Goal: Transaction & Acquisition: Purchase product/service

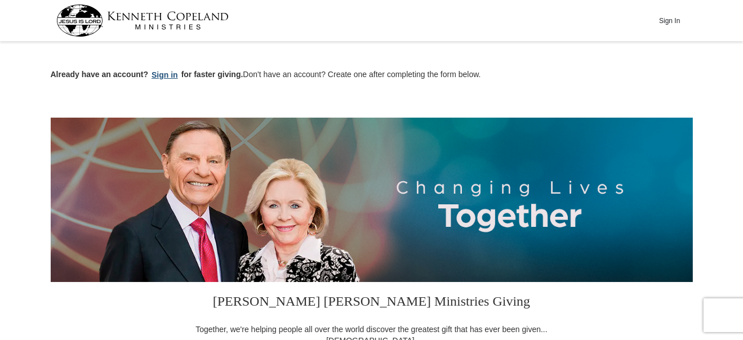
click at [164, 74] on button "Sign in" at bounding box center [164, 75] width 33 height 13
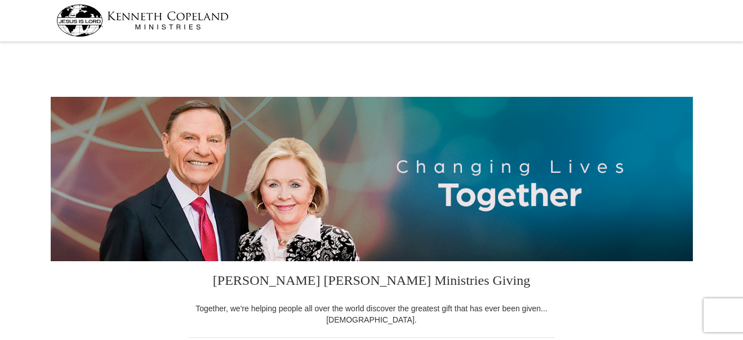
select select "AZ"
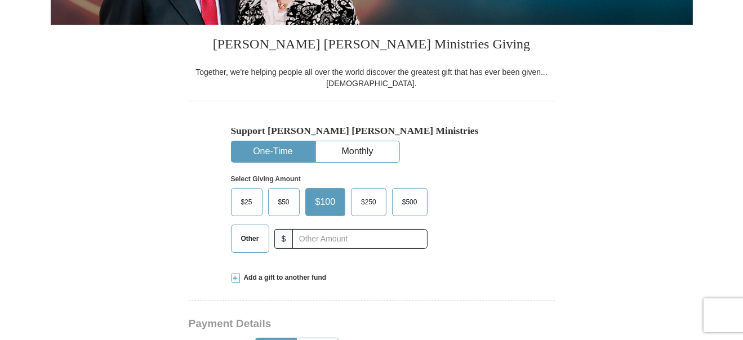
scroll to position [355, 0]
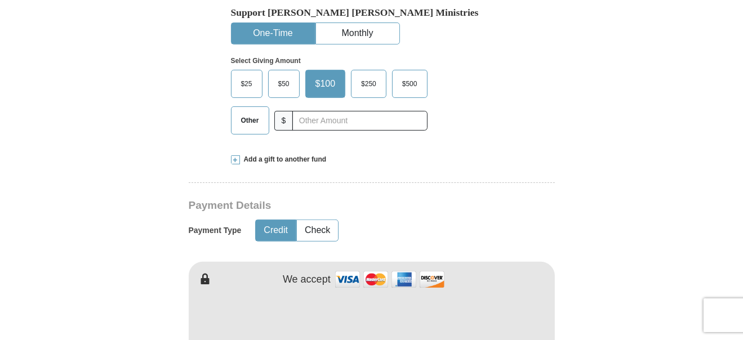
click at [290, 88] on span "$50" at bounding box center [284, 83] width 23 height 17
click at [0, 0] on input "$50" at bounding box center [0, 0] width 0 height 0
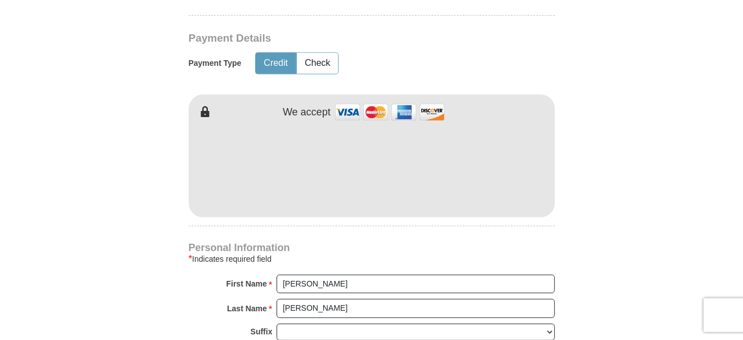
scroll to position [532, 0]
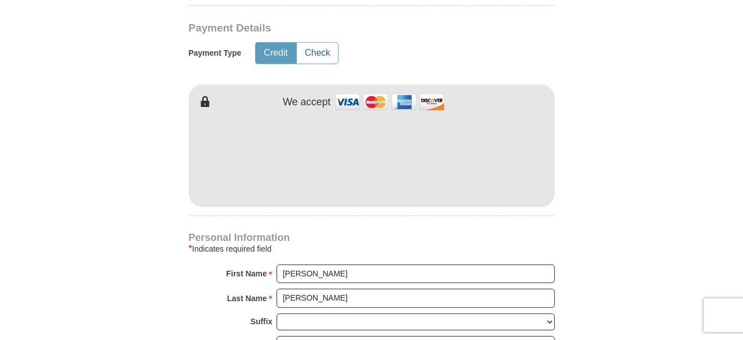
click at [325, 50] on button "Check" at bounding box center [317, 53] width 41 height 21
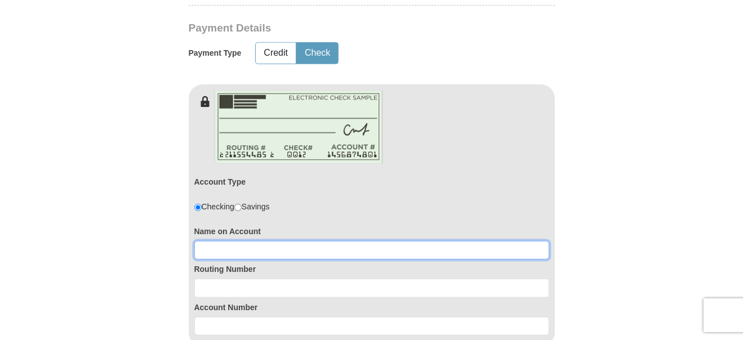
click at [330, 251] on input at bounding box center [371, 250] width 355 height 19
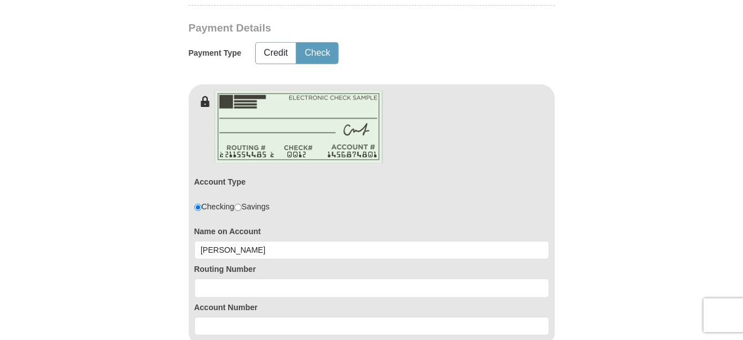
click at [604, 167] on form "Kenneth Copeland Ministries Giving Together, we're helping people all over the …" at bounding box center [372, 194] width 642 height 1362
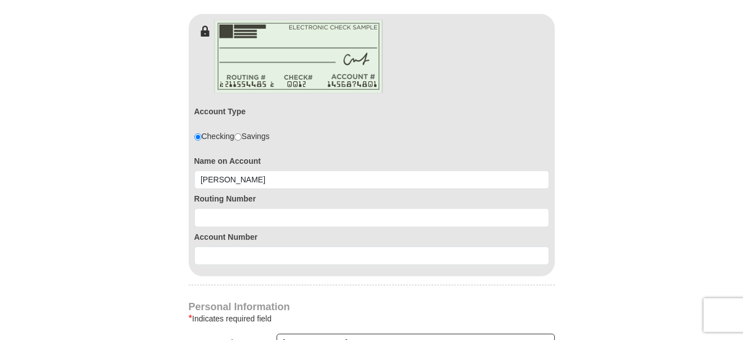
scroll to position [650, 0]
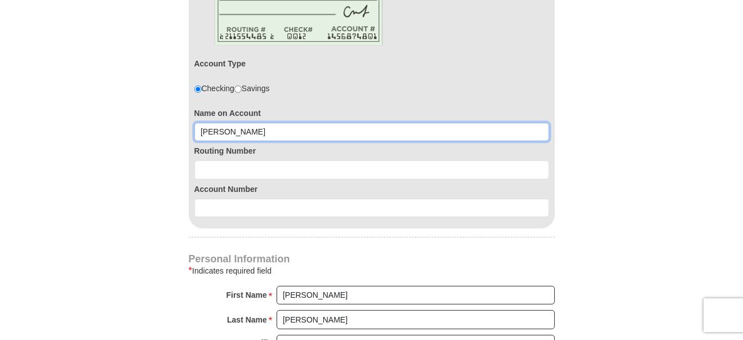
click at [264, 128] on input "Samantha" at bounding box center [371, 132] width 355 height 19
type input "Samantha Hegarty"
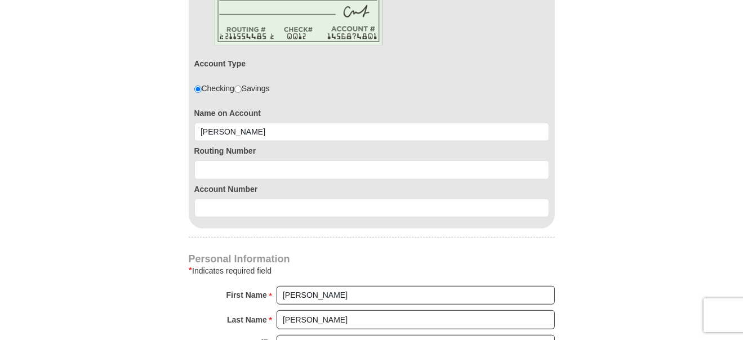
click at [615, 58] on form "Kenneth Copeland Ministries Giving Together, we're helping people all over the …" at bounding box center [372, 76] width 642 height 1362
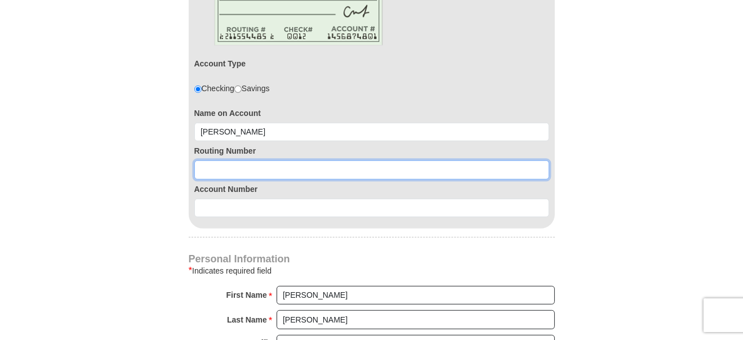
click at [243, 167] on input at bounding box center [371, 169] width 355 height 19
type input "122101706"
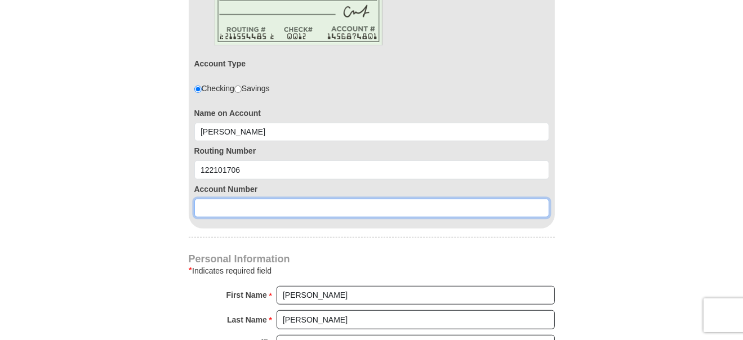
click at [229, 202] on input at bounding box center [371, 208] width 355 height 19
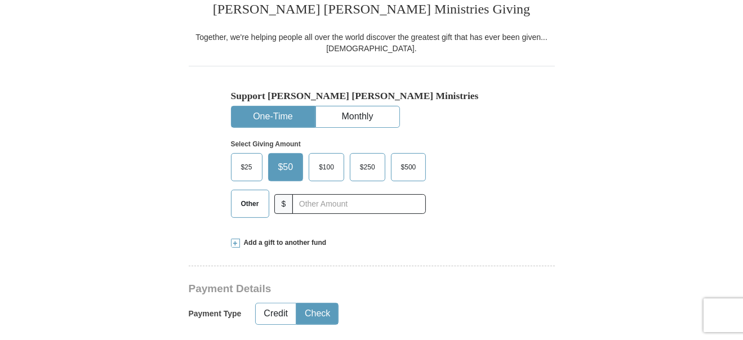
scroll to position [296, 0]
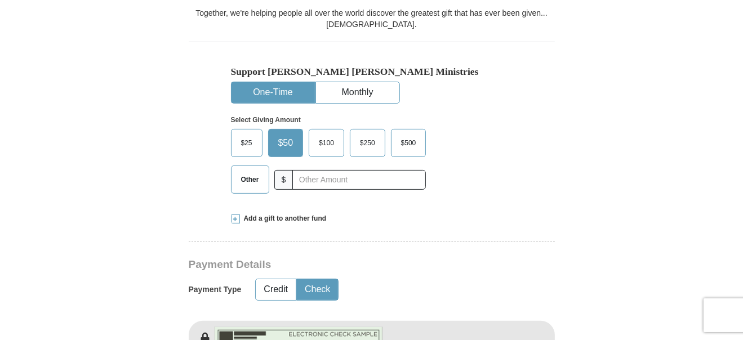
type input "457028699716"
click at [235, 219] on span at bounding box center [235, 219] width 9 height 9
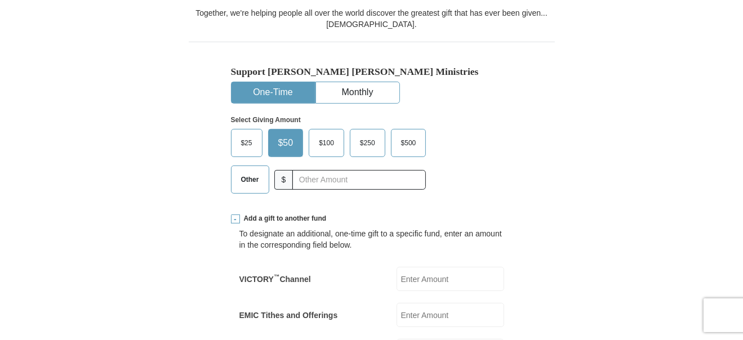
click at [255, 179] on span "Other" at bounding box center [249, 179] width 29 height 17
click at [0, 0] on input "Other" at bounding box center [0, 0] width 0 height 0
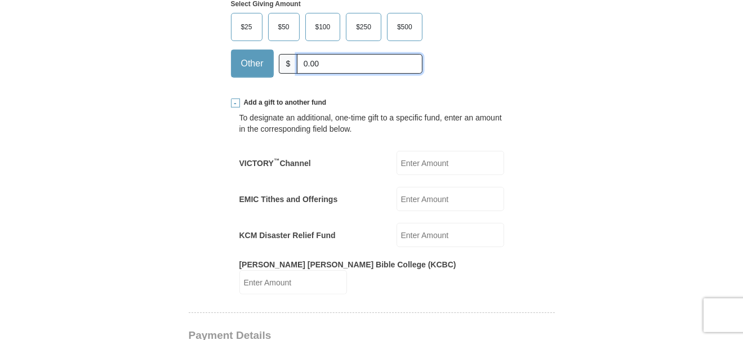
scroll to position [414, 0]
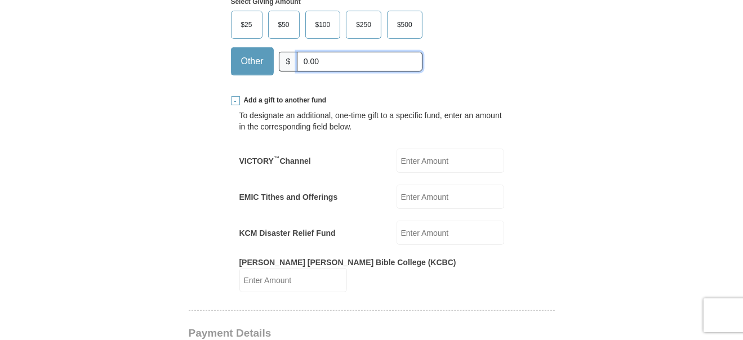
type input "0.00"
click at [425, 193] on input "EMIC Tithes and Offerings" at bounding box center [450, 197] width 108 height 24
type input "50.00"
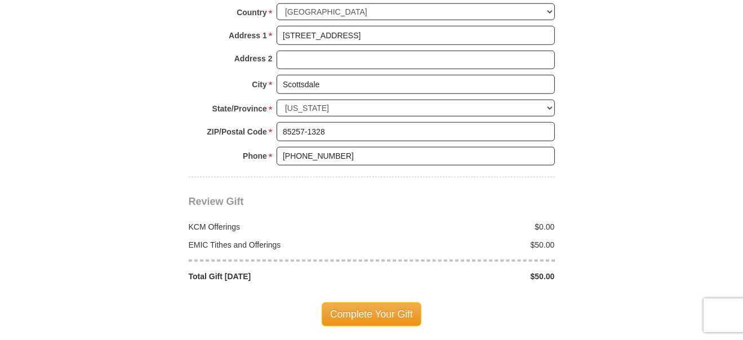
scroll to position [1242, 0]
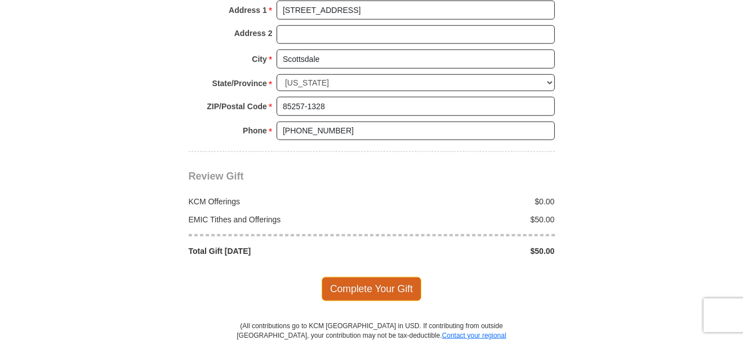
click at [357, 277] on span "Complete Your Gift" at bounding box center [372, 289] width 100 height 24
